Goal: Task Accomplishment & Management: Complete application form

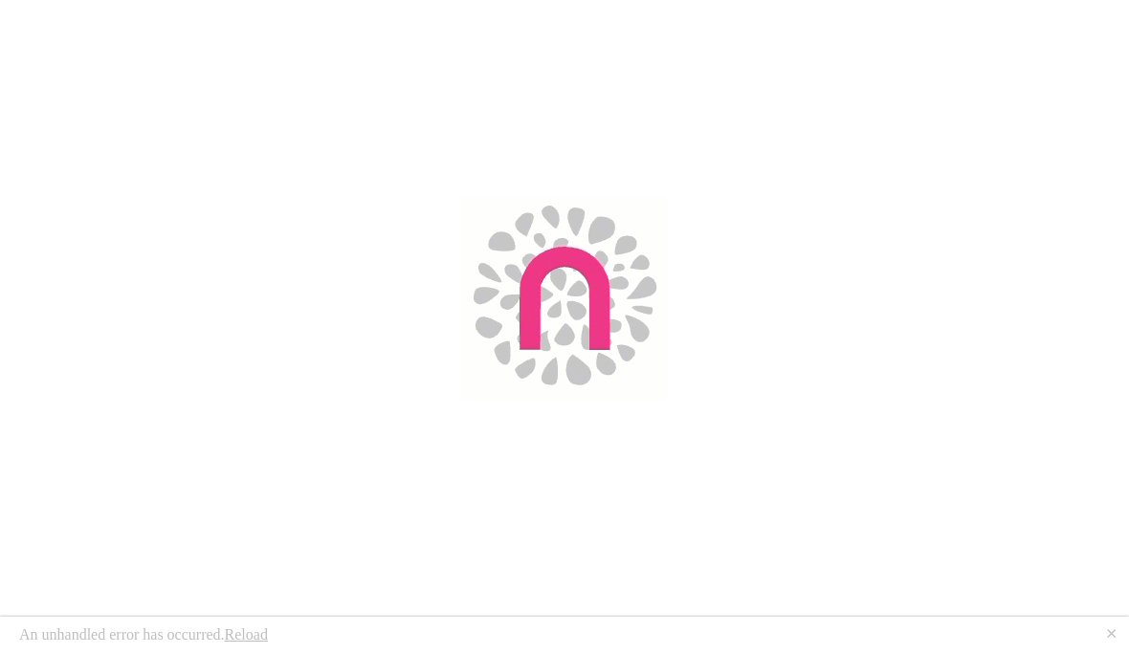
click at [167, 642] on div "An unhandled error has occurred. Reload ⨯" at bounding box center [564, 635] width 1129 height 37
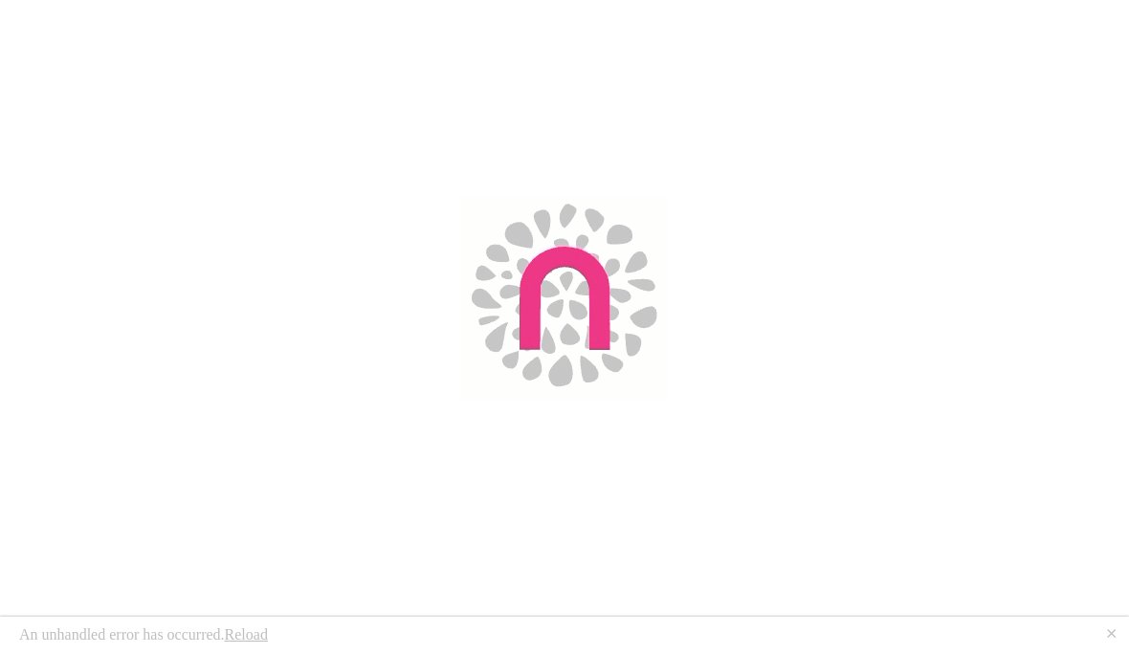
click at [571, 310] on img at bounding box center [564, 298] width 207 height 205
